Goal: Check status: Check status

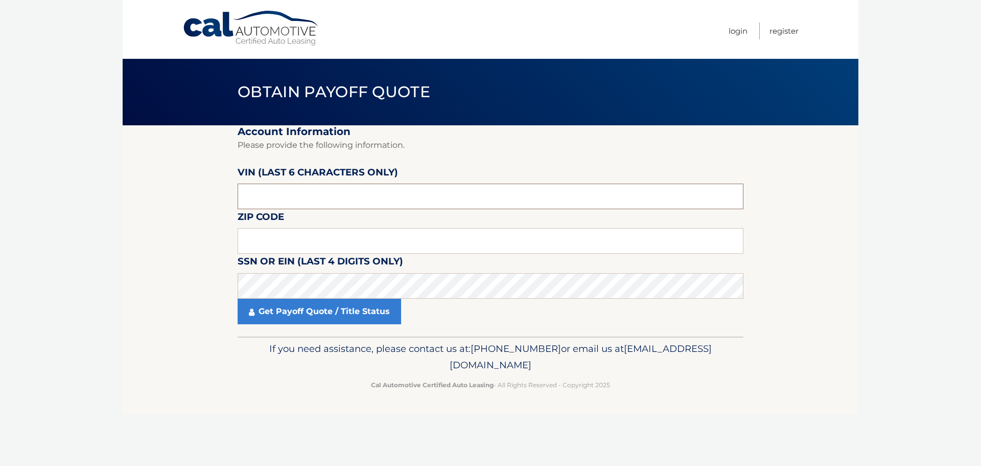
drag, startPoint x: 317, startPoint y: 195, endPoint x: 117, endPoint y: 193, distance: 200.3
click at [173, 189] on section "Account Information Please provide the following information. [PERSON_NAME] (la…" at bounding box center [491, 230] width 736 height 211
paste input "507312"
type input "507312"
click at [279, 242] on input "text" at bounding box center [491, 241] width 506 height 26
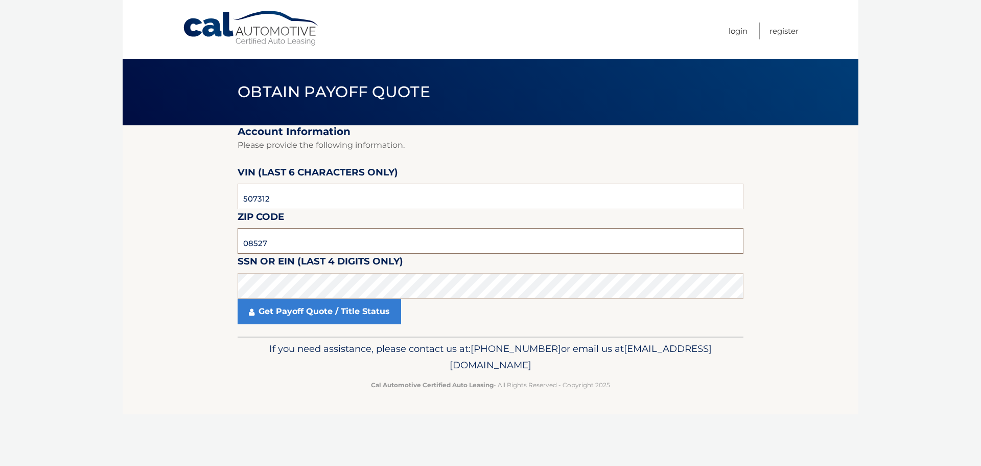
type input "08527"
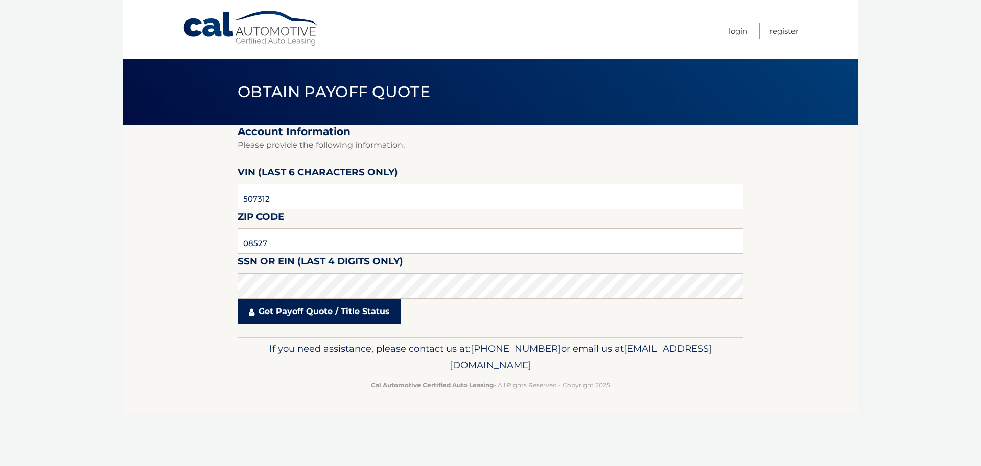
click at [303, 312] on link "Get Payoff Quote / Title Status" at bounding box center [320, 311] width 164 height 26
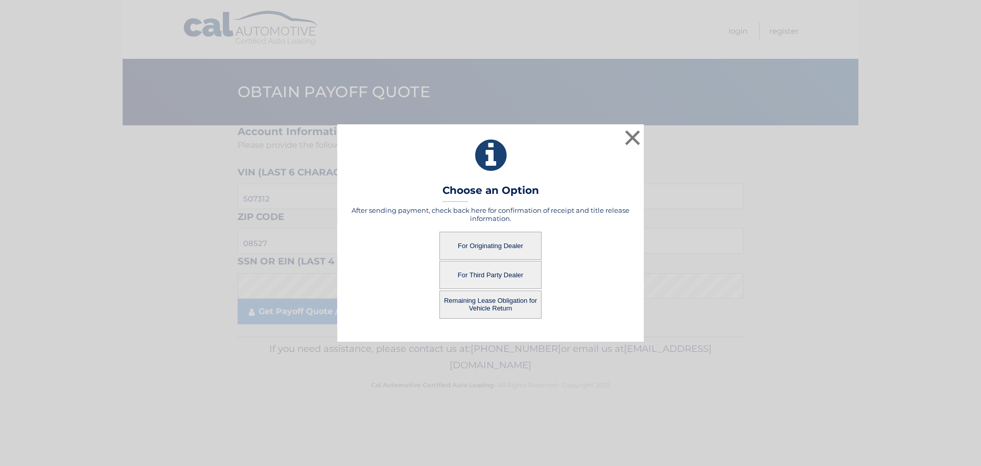
drag, startPoint x: 891, startPoint y: 285, endPoint x: 815, endPoint y: 269, distance: 78.3
click at [891, 285] on div "× Choose an Option After sending payment, check back here for confirmation of r…" at bounding box center [490, 232] width 973 height 217
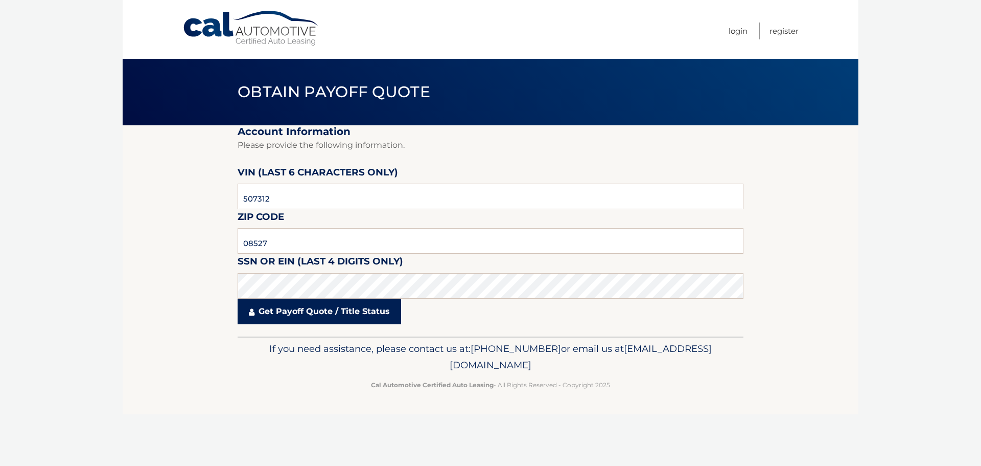
click at [330, 314] on link "Get Payoff Quote / Title Status" at bounding box center [320, 311] width 164 height 26
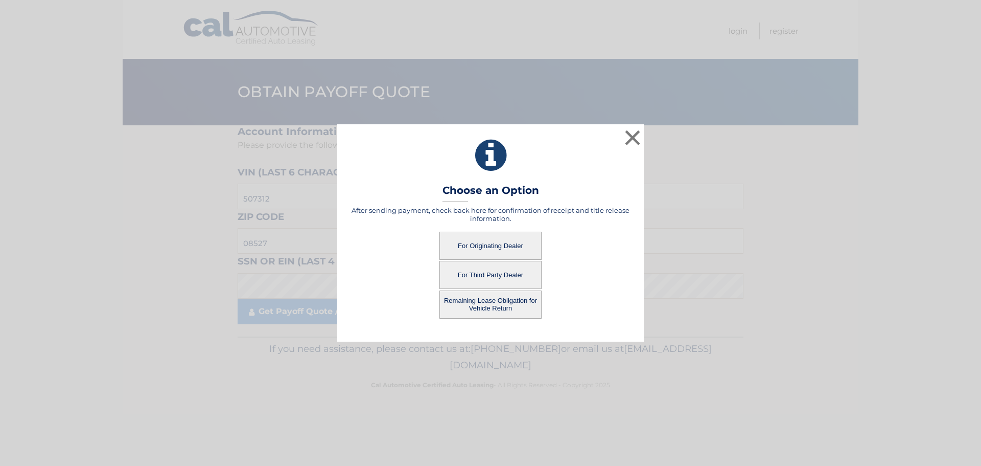
click at [501, 243] on button "For Originating Dealer" at bounding box center [490, 245] width 102 height 28
click at [492, 252] on button "For Originating Dealer" at bounding box center [490, 245] width 102 height 28
